Goal: Task Accomplishment & Management: Manage account settings

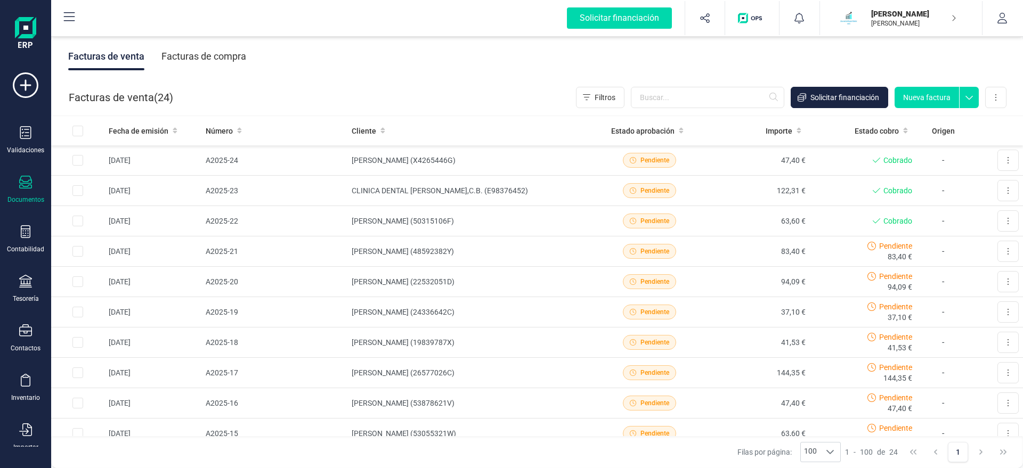
scroll to position [481, 0]
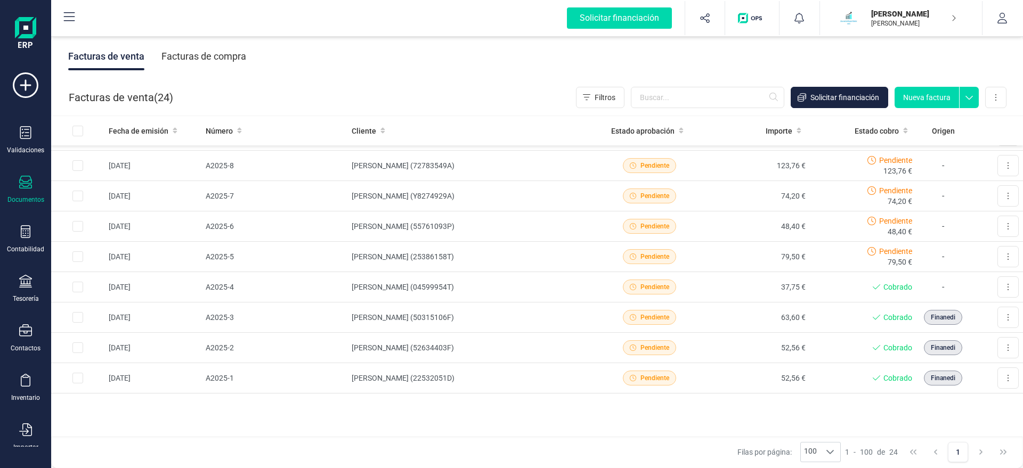
click at [23, 182] on icon at bounding box center [25, 182] width 13 height 13
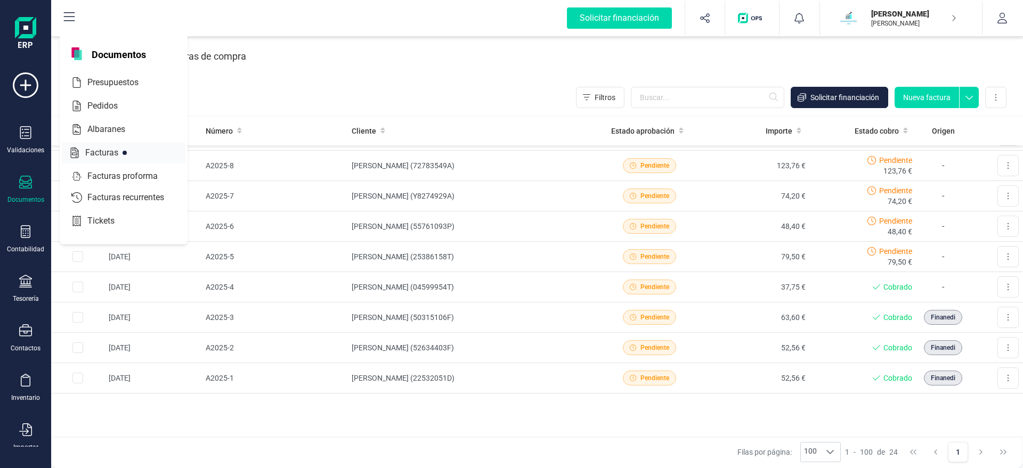
click at [115, 149] on span "Facturas" at bounding box center [109, 153] width 56 height 13
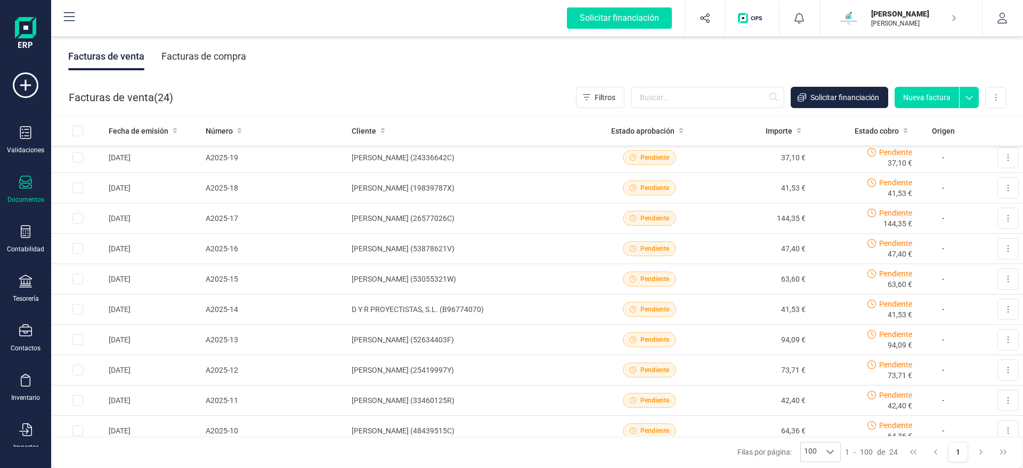
scroll to position [0, 0]
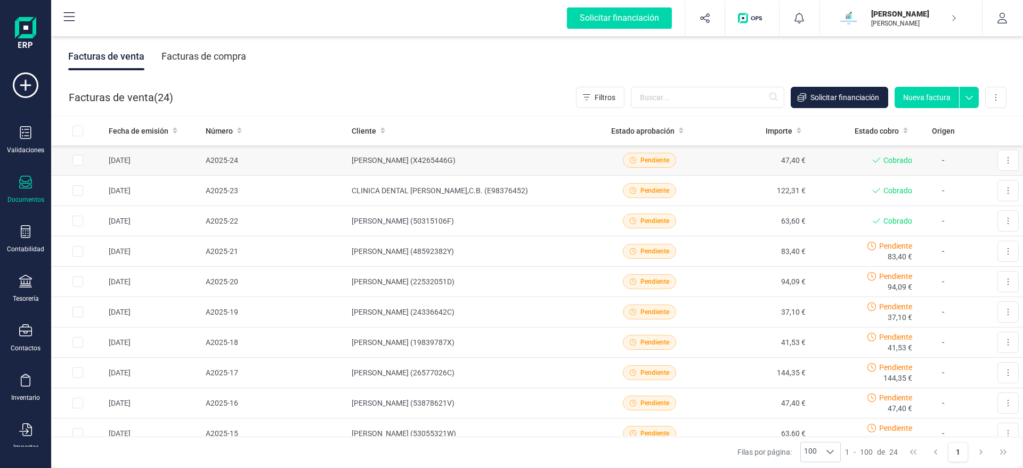
click at [77, 159] on input "Row Selected ba85d972-09f7-4879-8a17-f0748f17a631" at bounding box center [77, 160] width 11 height 11
checkbox input "true"
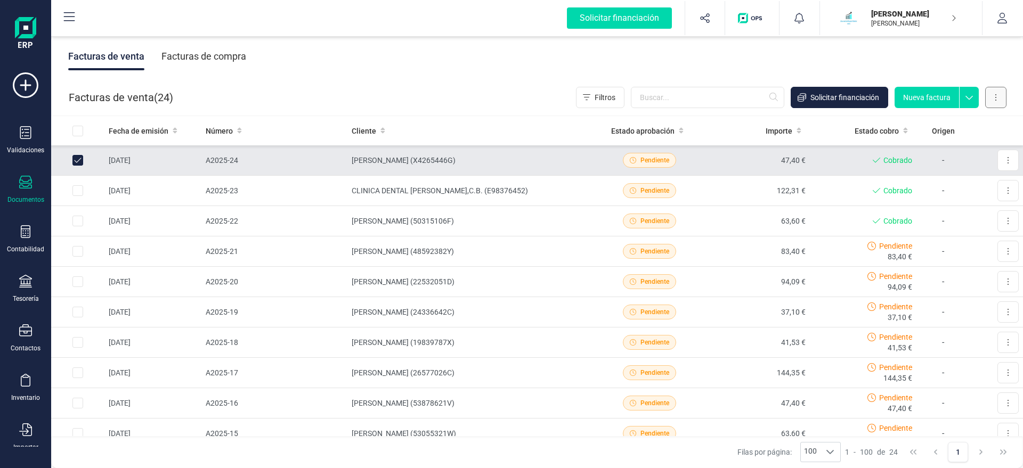
click at [994, 100] on button at bounding box center [995, 97] width 21 height 21
click at [969, 61] on div "Facturas de venta Facturas de compra" at bounding box center [537, 56] width 972 height 45
click at [1006, 168] on button at bounding box center [1008, 160] width 21 height 21
click at [77, 128] on input "All items unselected" at bounding box center [77, 131] width 11 height 11
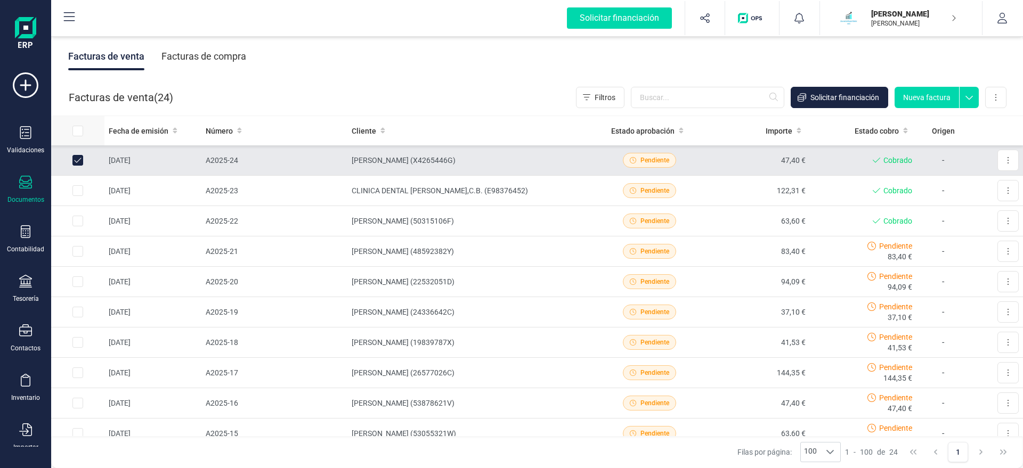
checkbox input "true"
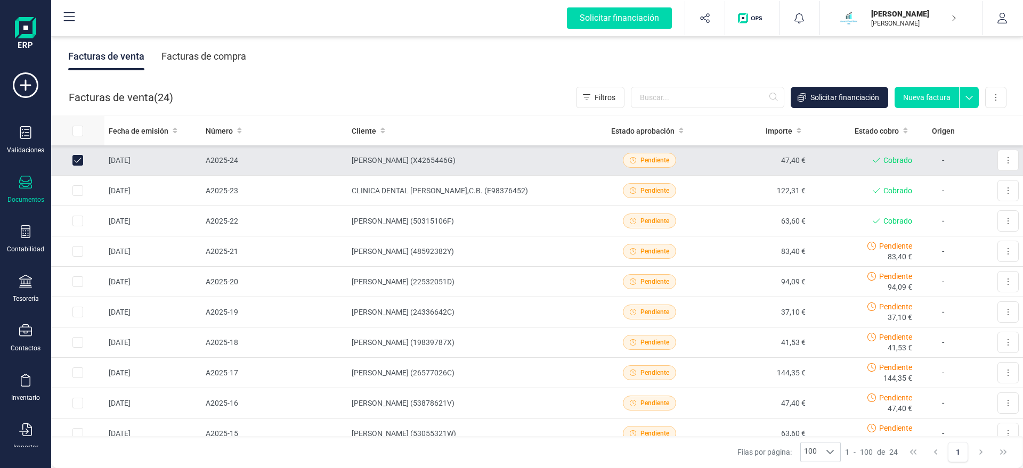
checkbox input "true"
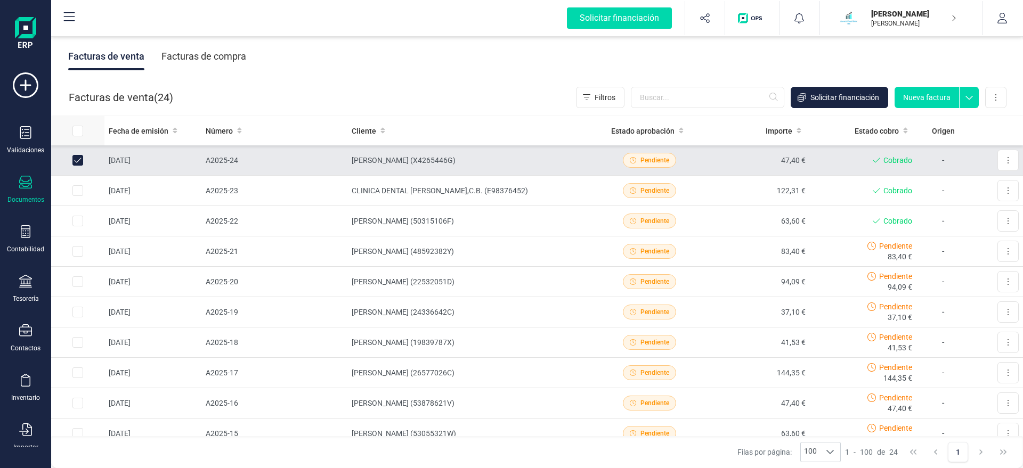
checkbox input "true"
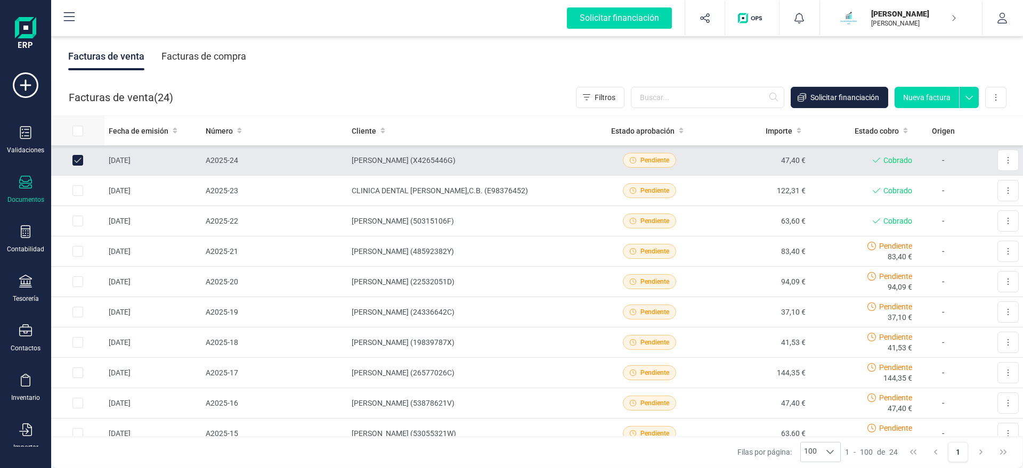
checkbox input "true"
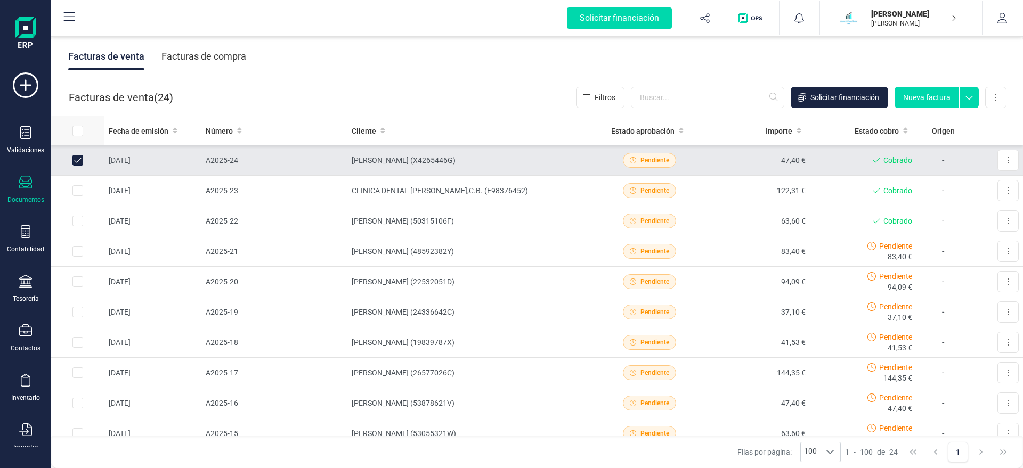
checkbox input "true"
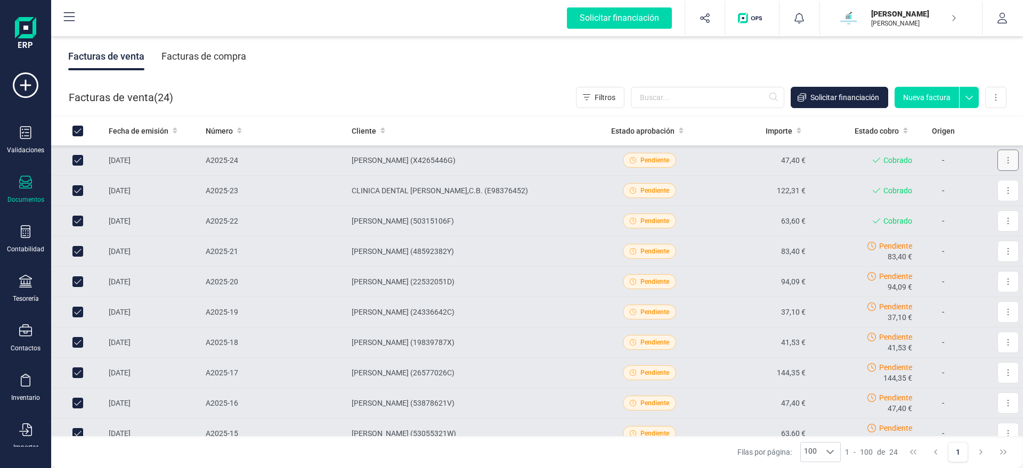
click at [1006, 159] on button at bounding box center [1008, 160] width 21 height 21
click at [986, 185] on span "Descargar documento" at bounding box center [962, 186] width 74 height 11
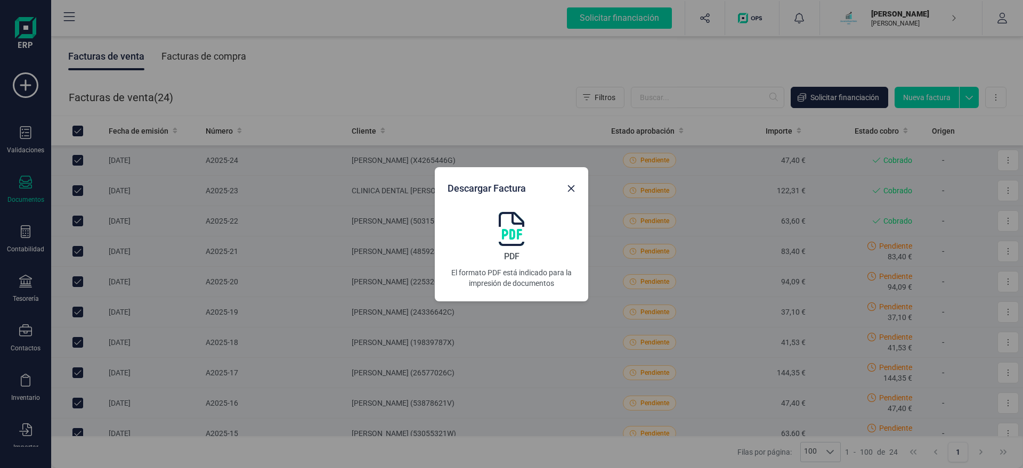
click at [510, 231] on img at bounding box center [512, 229] width 26 height 34
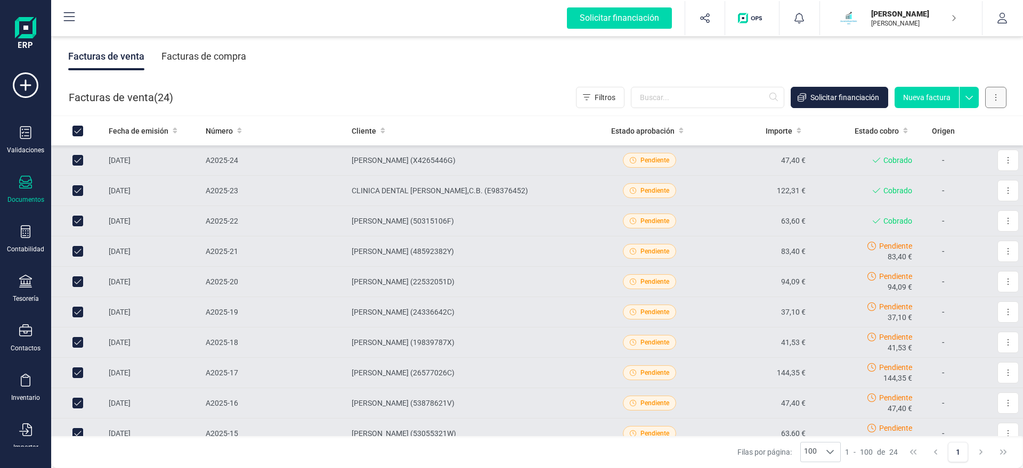
click at [993, 96] on button at bounding box center [995, 97] width 21 height 21
